Goal: Information Seeking & Learning: Learn about a topic

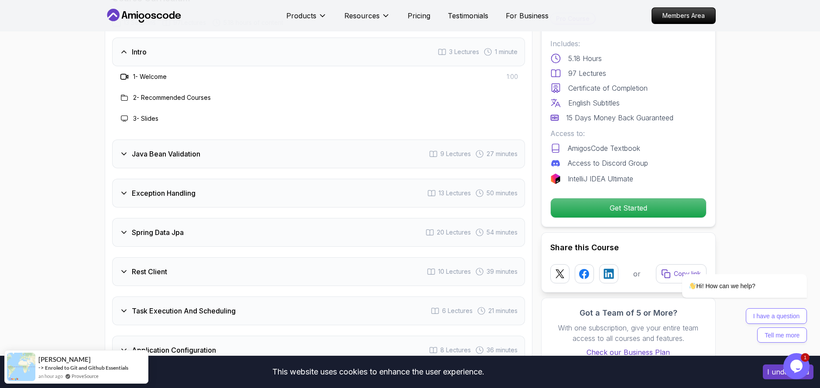
click at [225, 140] on div "Java Bean Validation 9 Lectures 27 minutes" at bounding box center [318, 154] width 413 height 29
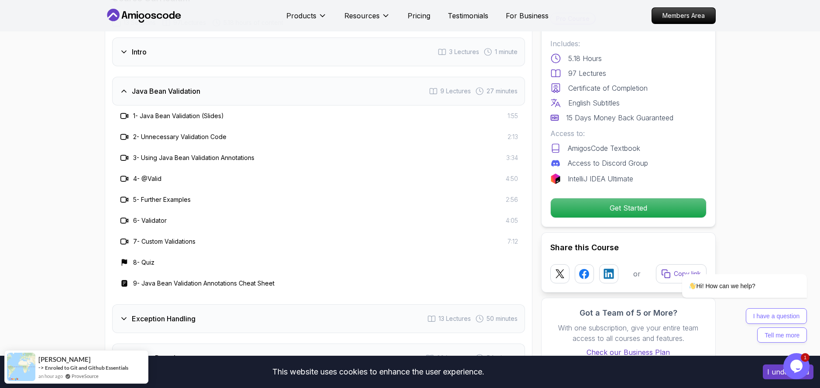
click at [190, 314] on h3 "Exception Handling" at bounding box center [164, 319] width 64 height 10
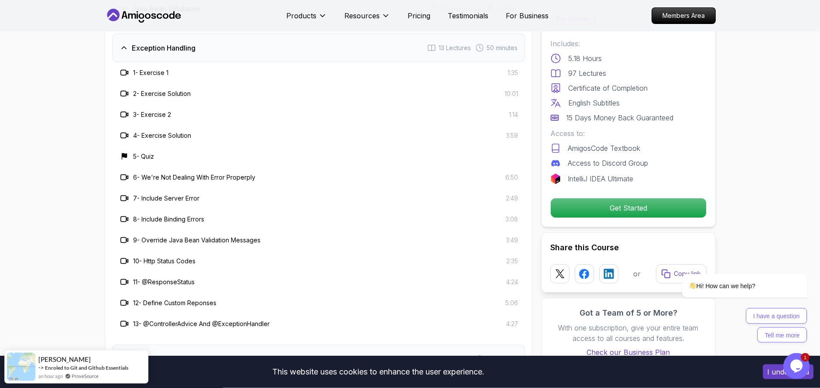
scroll to position [1393, 0]
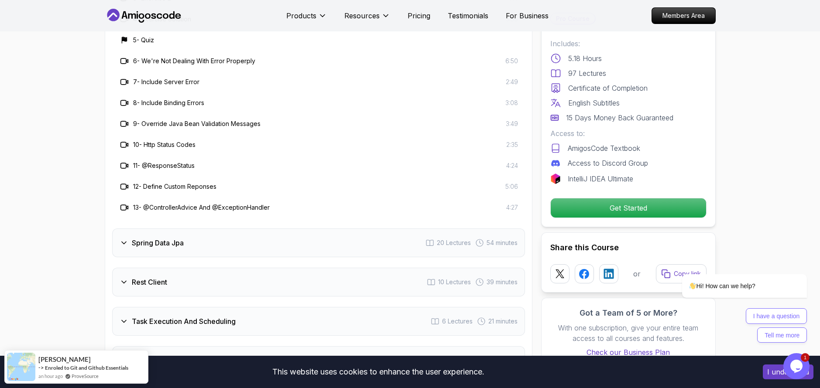
click at [194, 229] on div "Spring Data Jpa 20 Lectures 54 minutes" at bounding box center [318, 243] width 413 height 29
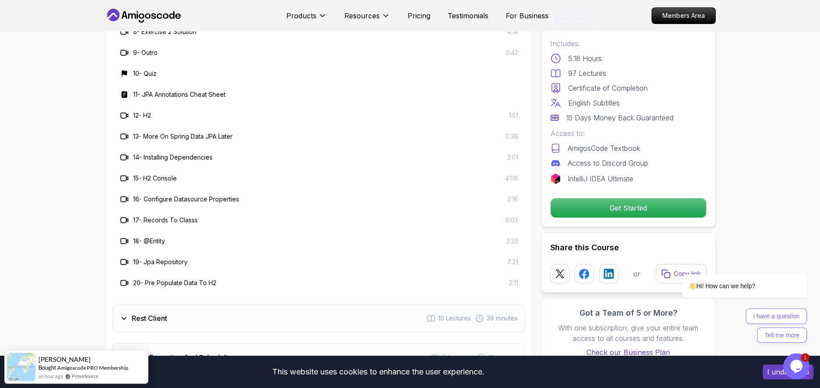
scroll to position [1542, 0]
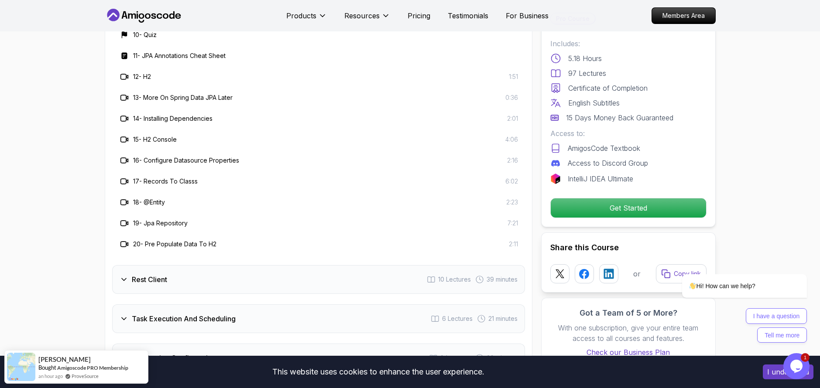
drag, startPoint x: 185, startPoint y: 259, endPoint x: 190, endPoint y: 260, distance: 5.7
click at [184, 265] on div "Rest Client 10 Lectures 39 minutes" at bounding box center [318, 279] width 413 height 29
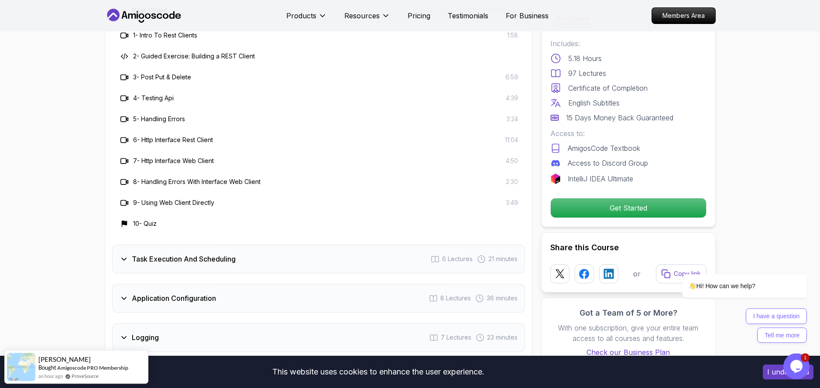
scroll to position [1293, 0]
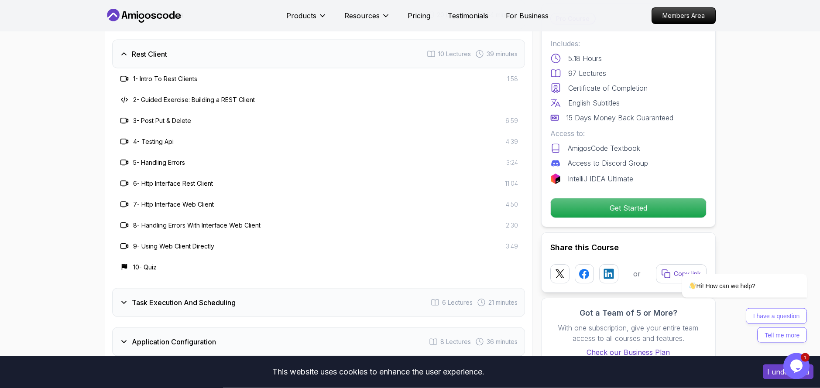
scroll to position [1442, 0]
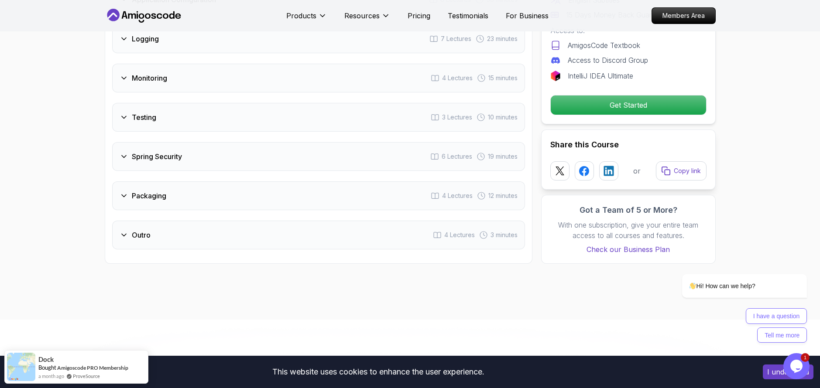
click at [187, 221] on div "Outro 4 Lectures 3 minutes" at bounding box center [318, 235] width 413 height 29
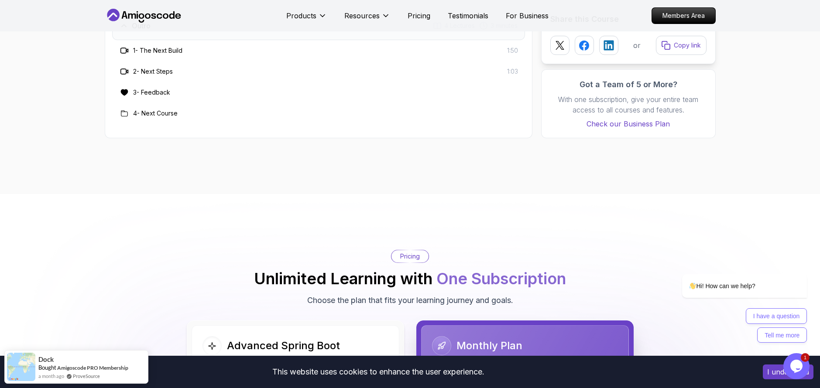
scroll to position [1482, 0]
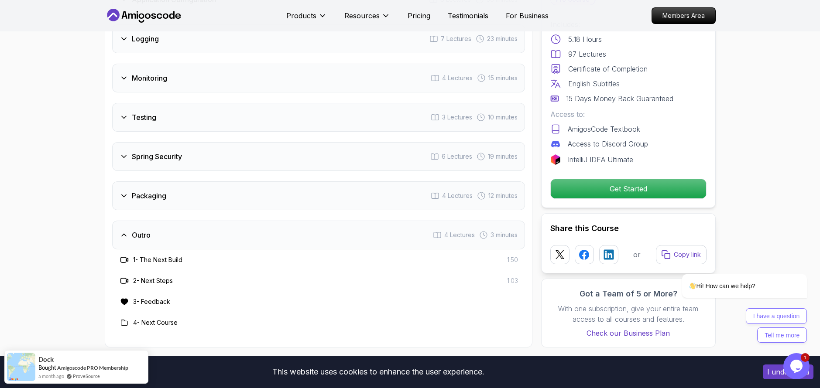
click at [205, 181] on div "Packaging 4 Lectures 12 minutes" at bounding box center [318, 195] width 413 height 29
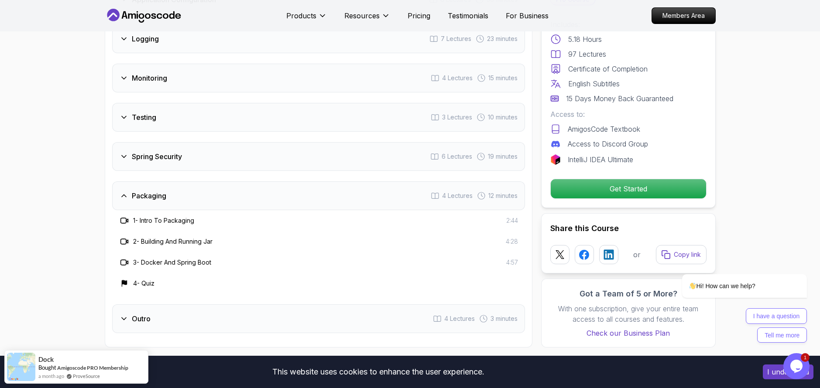
click at [212, 142] on div "Spring Security 6 Lectures 19 minutes" at bounding box center [318, 156] width 413 height 29
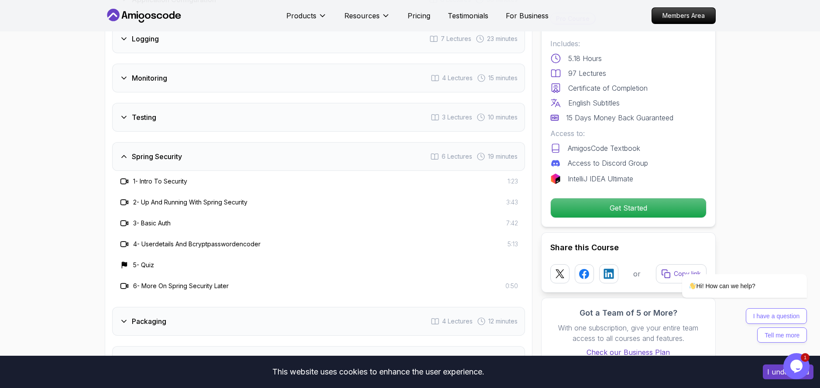
click at [185, 103] on div "Testing 3 Lectures 10 minutes" at bounding box center [318, 117] width 413 height 29
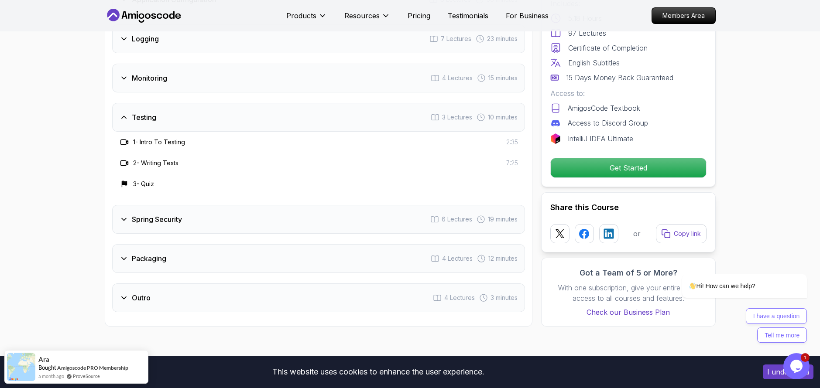
scroll to position [1382, 0]
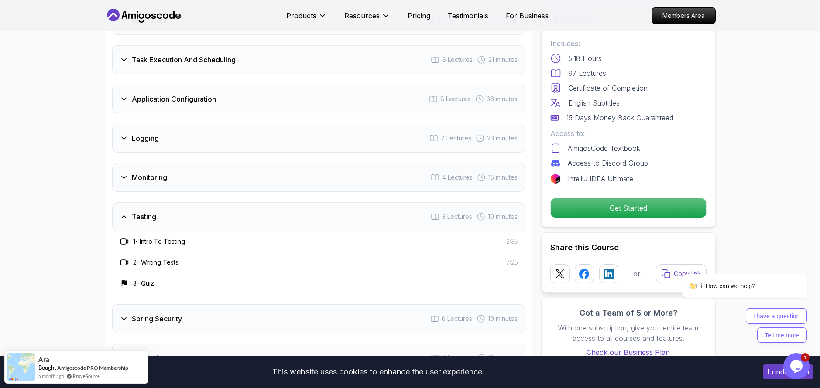
click at [171, 163] on div "Monitoring 4 Lectures 15 minutes" at bounding box center [318, 177] width 413 height 29
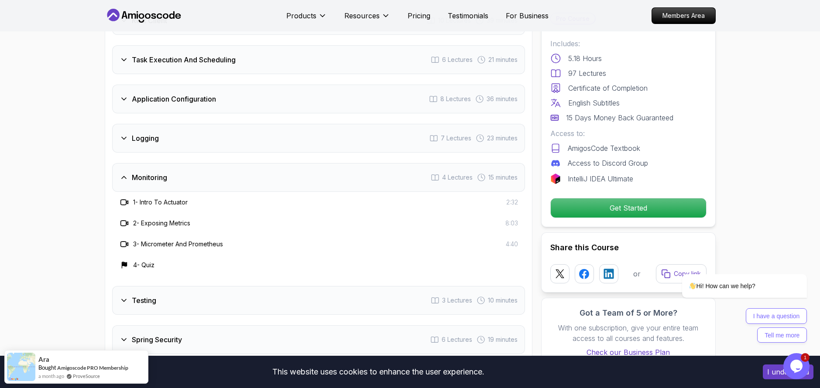
click at [183, 124] on div "Logging 7 Lectures 23 minutes" at bounding box center [318, 138] width 413 height 29
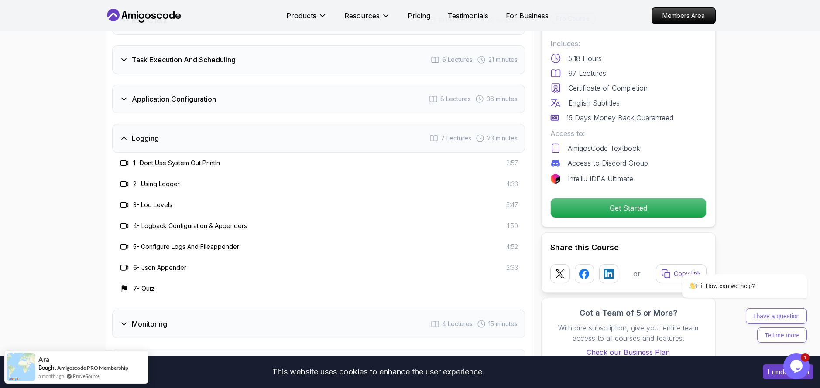
click at [187, 94] on h3 "Application Configuration" at bounding box center [174, 99] width 84 height 10
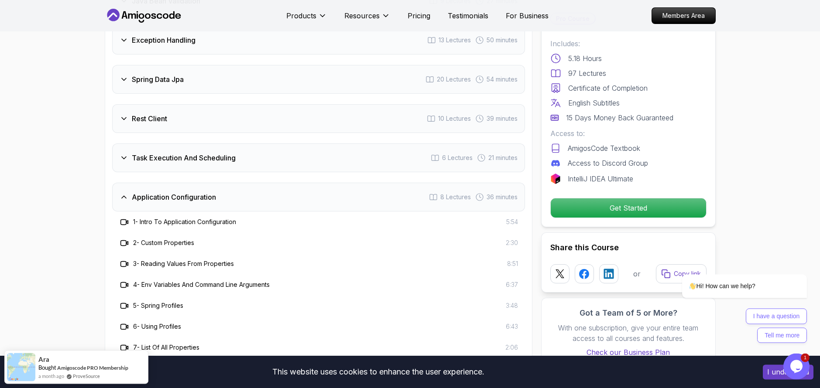
scroll to position [1283, 0]
click at [193, 154] on h3 "Task Execution And Scheduling" at bounding box center [184, 159] width 104 height 10
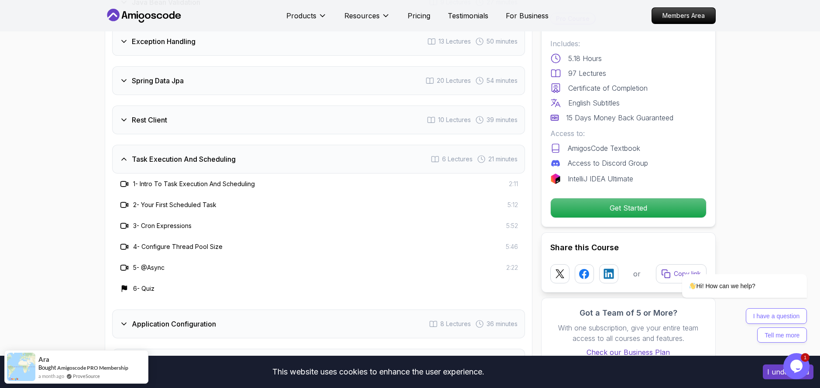
click at [194, 106] on div "Rest Client 10 Lectures 39 minutes" at bounding box center [318, 120] width 413 height 29
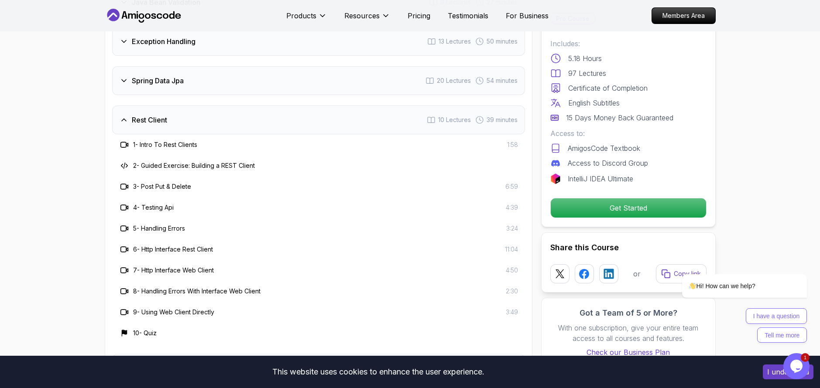
scroll to position [1084, 0]
